Goal: Transaction & Acquisition: Purchase product/service

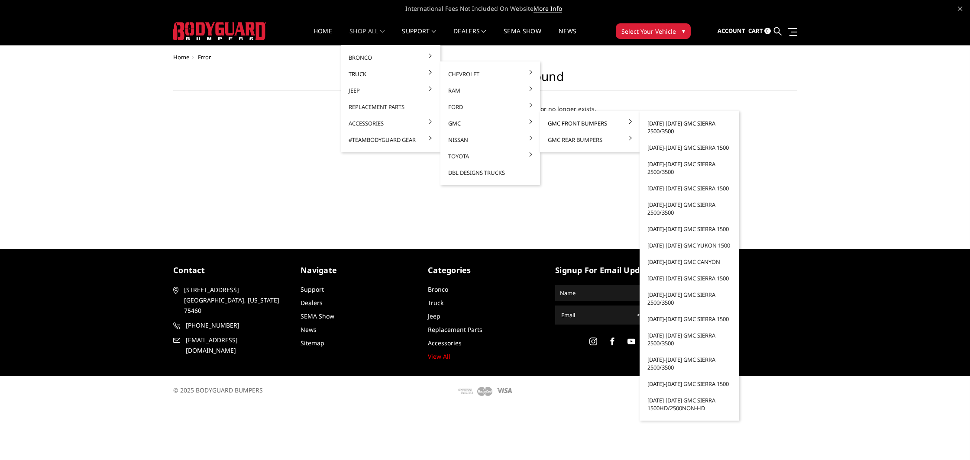
click at [660, 126] on link "[DATE]-[DATE] GMC Sierra 2500/3500" at bounding box center [689, 127] width 93 height 24
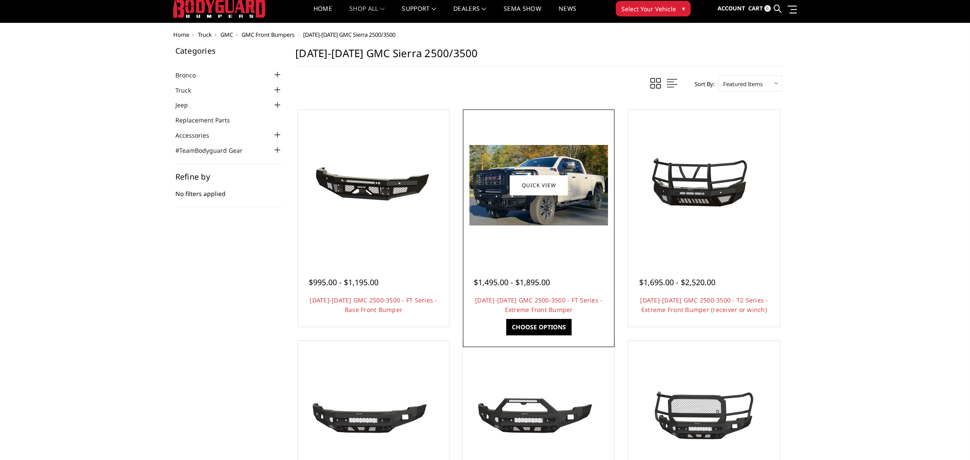
scroll to position [24, 0]
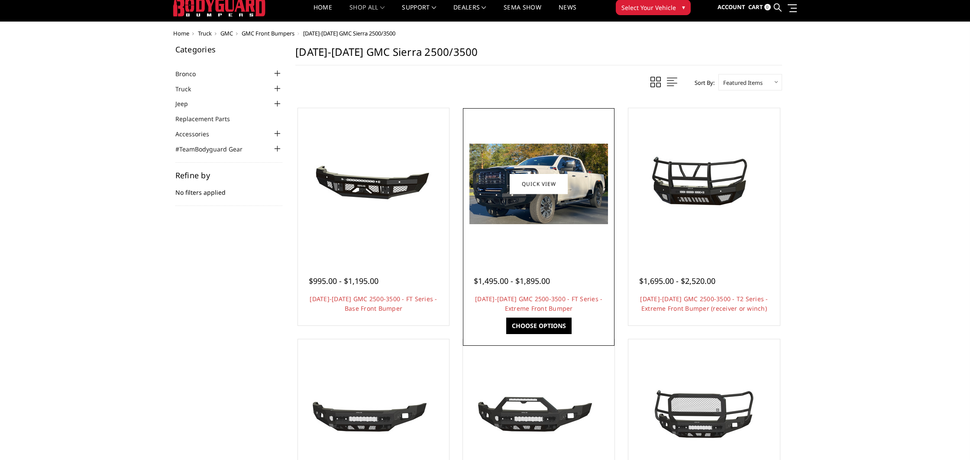
click at [579, 221] on img at bounding box center [538, 184] width 139 height 81
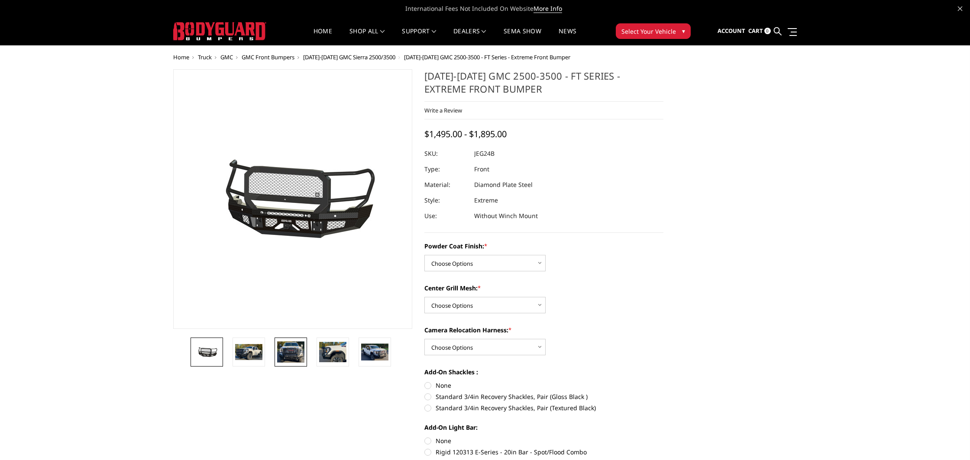
click at [290, 353] on img at bounding box center [290, 353] width 27 height 22
